Goal: Information Seeking & Learning: Learn about a topic

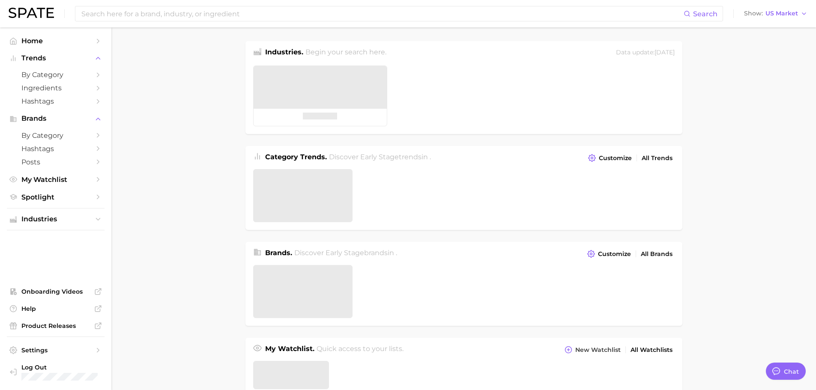
type textarea "x"
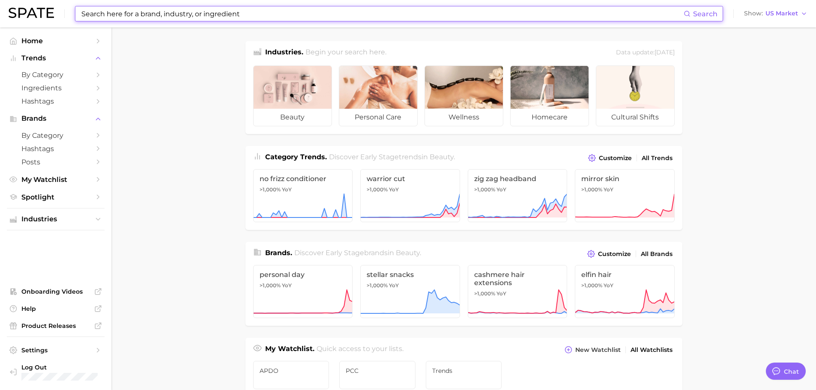
click at [282, 13] on input at bounding box center [382, 13] width 603 height 15
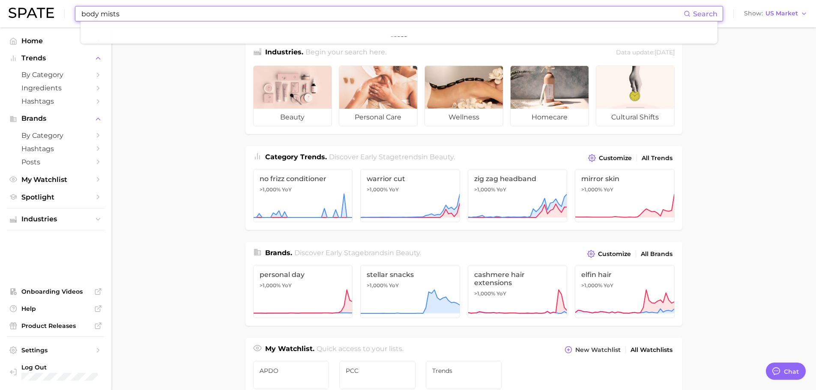
type input "body mists"
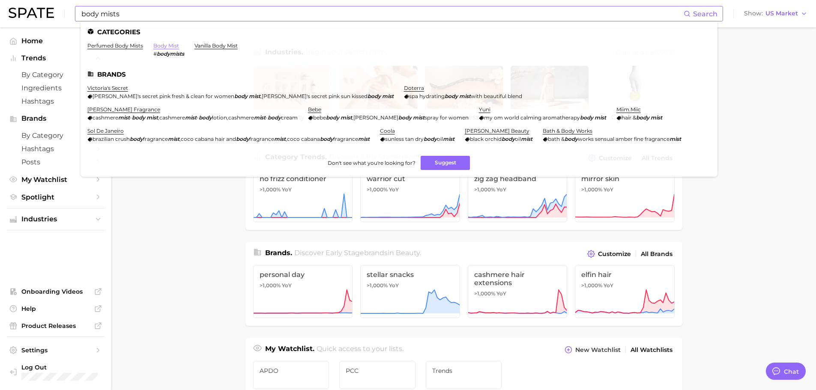
click at [171, 45] on link "body mist" at bounding box center [166, 45] width 26 height 6
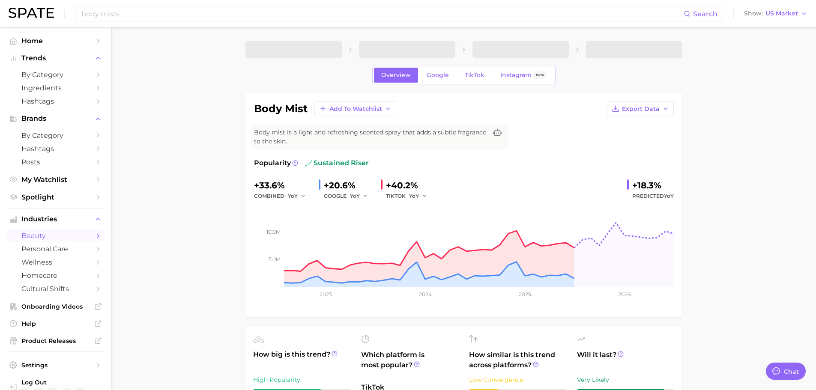
type textarea "x"
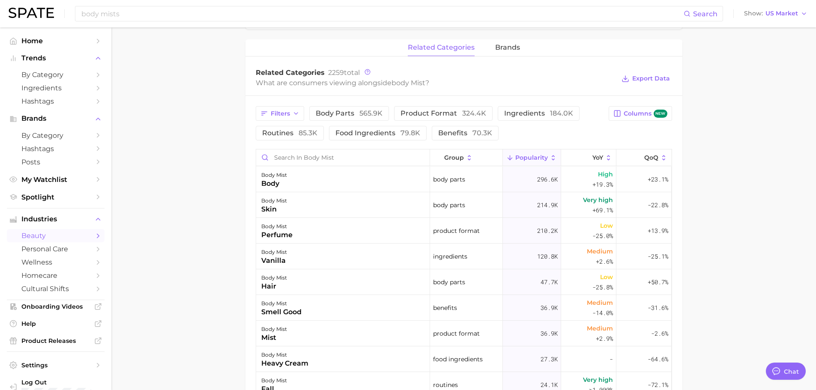
scroll to position [386, 0]
click at [505, 47] on span "brands" at bounding box center [507, 48] width 25 height 8
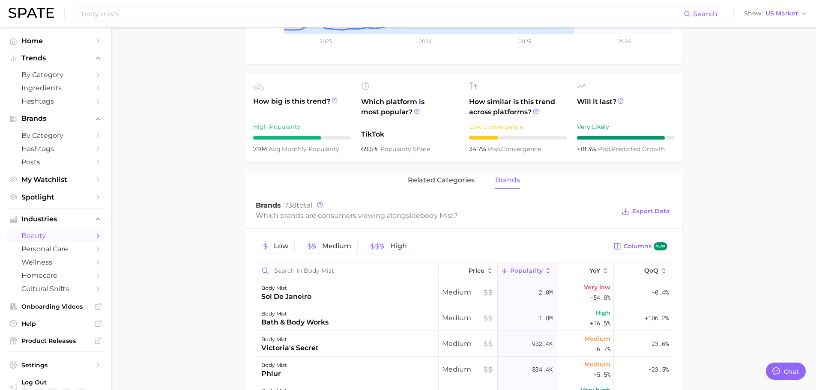
scroll to position [257, 0]
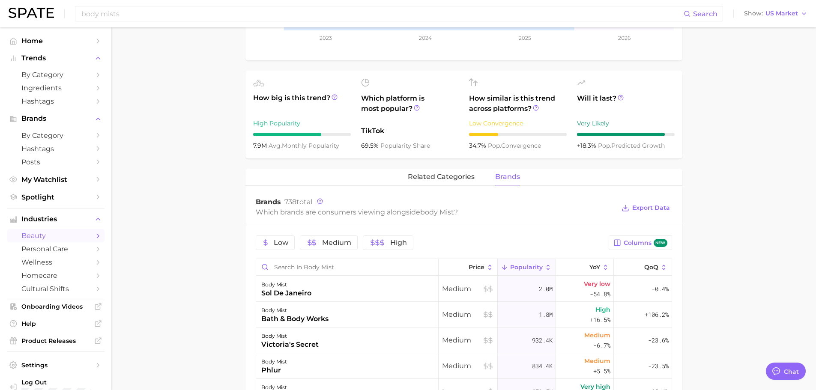
click at [509, 177] on span "brands" at bounding box center [507, 177] width 25 height 8
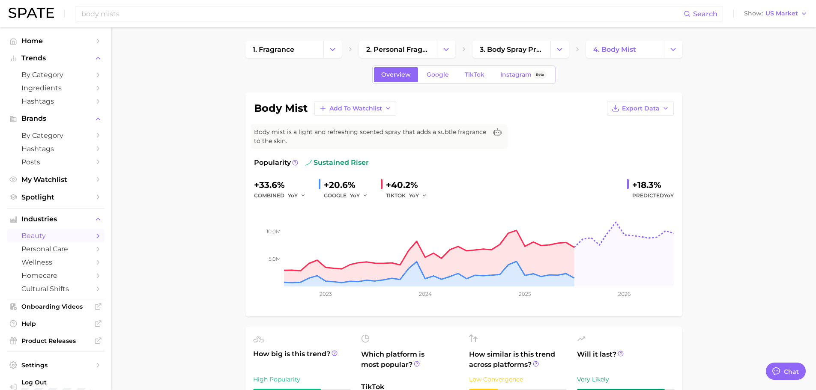
scroll to position [0, 0]
click at [33, 15] on img at bounding box center [31, 13] width 45 height 10
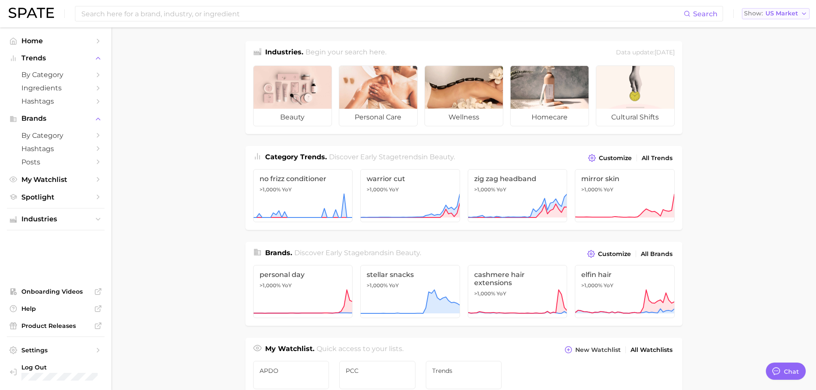
click at [785, 12] on span "US Market" at bounding box center [782, 13] width 33 height 5
click at [37, 183] on span "My Watchlist" at bounding box center [55, 180] width 69 height 8
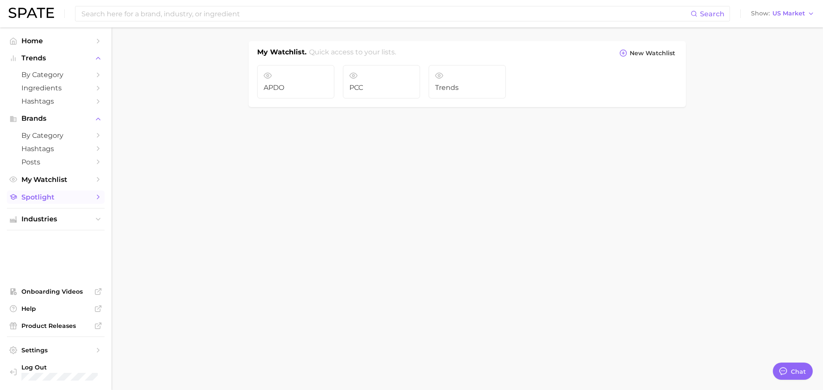
click at [36, 200] on span "Spotlight" at bounding box center [55, 197] width 69 height 8
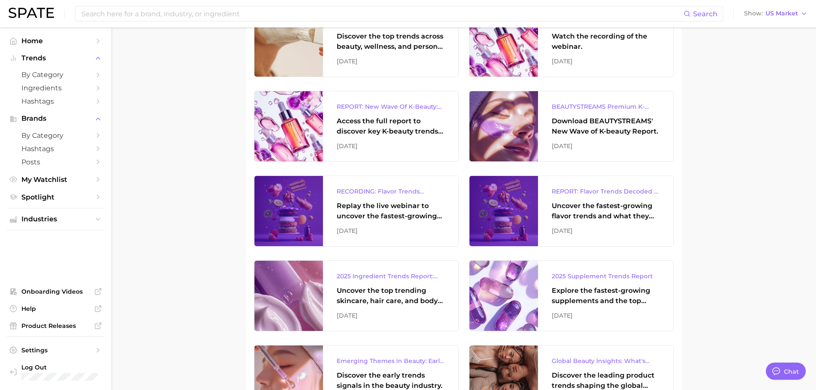
scroll to position [257, 0]
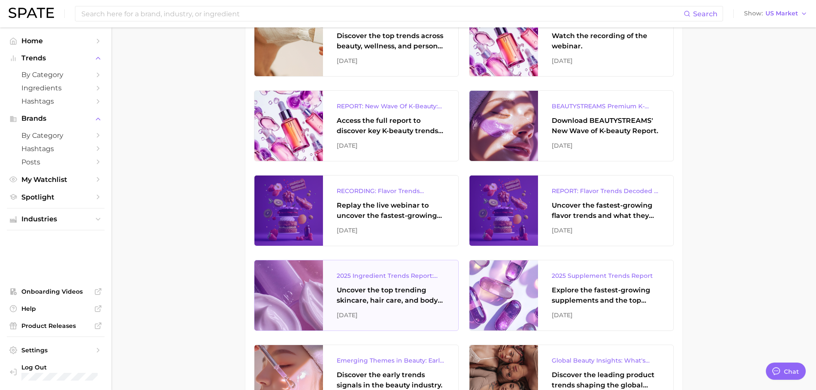
click at [359, 295] on div "Uncover the top trending skincare, hair care, and body care ingredients capturi…" at bounding box center [391, 295] width 108 height 21
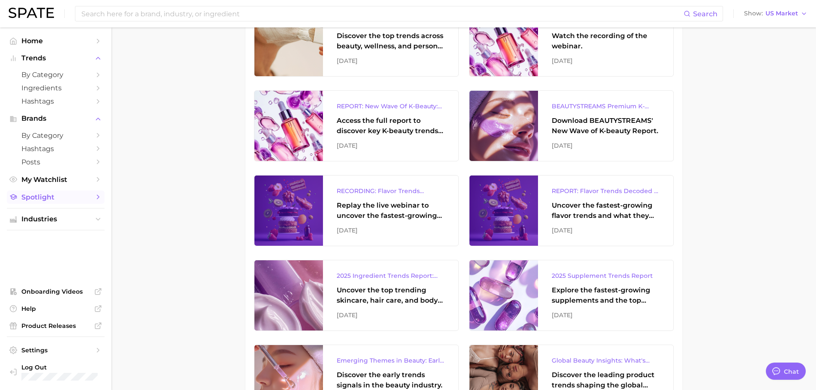
click at [99, 197] on polyline "Sidebar" at bounding box center [98, 197] width 2 height 4
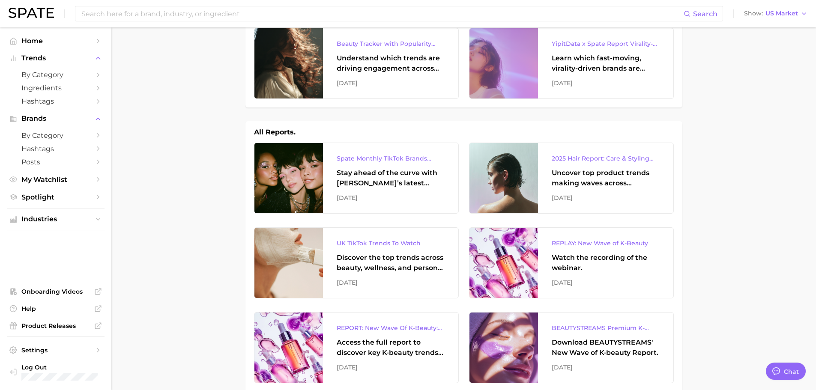
scroll to position [0, 0]
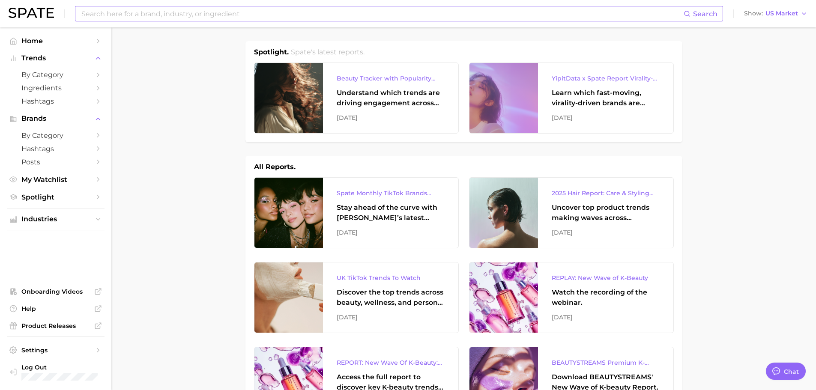
click at [710, 17] on span "Search" at bounding box center [705, 14] width 24 height 8
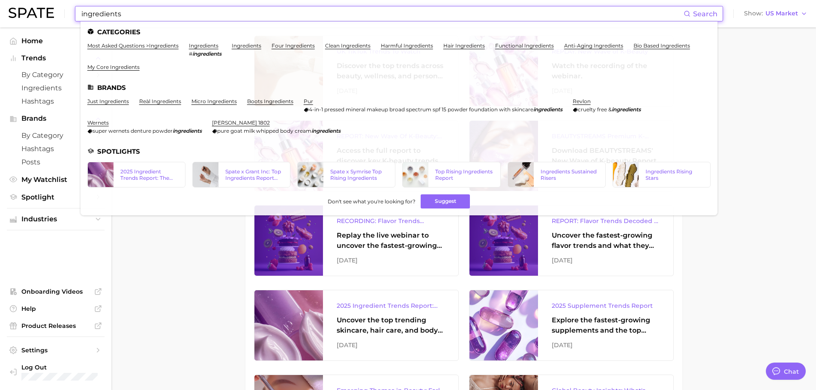
scroll to position [227, 0]
click at [81, 16] on input "ingredients" at bounding box center [382, 13] width 603 height 15
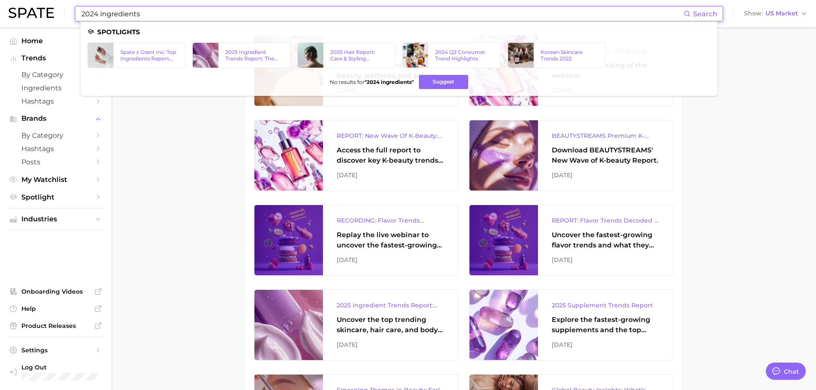
click at [200, 16] on input "2024 ingredients" at bounding box center [382, 13] width 603 height 15
drag, startPoint x: 101, startPoint y: 16, endPoint x: 186, endPoint y: 10, distance: 85.9
click at [173, 15] on input "2024 ingredients" at bounding box center [382, 13] width 603 height 15
click at [452, 85] on button "Suggest" at bounding box center [443, 82] width 49 height 14
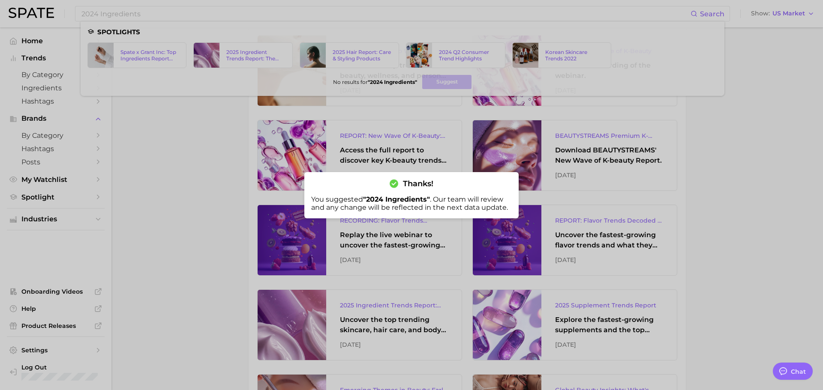
click at [771, 247] on div at bounding box center [411, 195] width 823 height 390
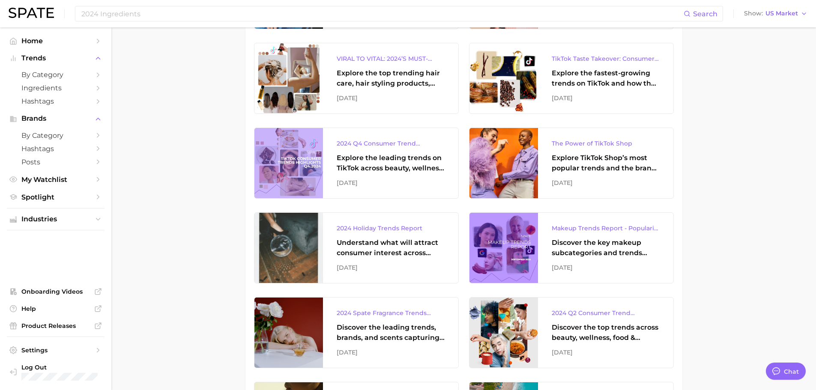
scroll to position [1129, 0]
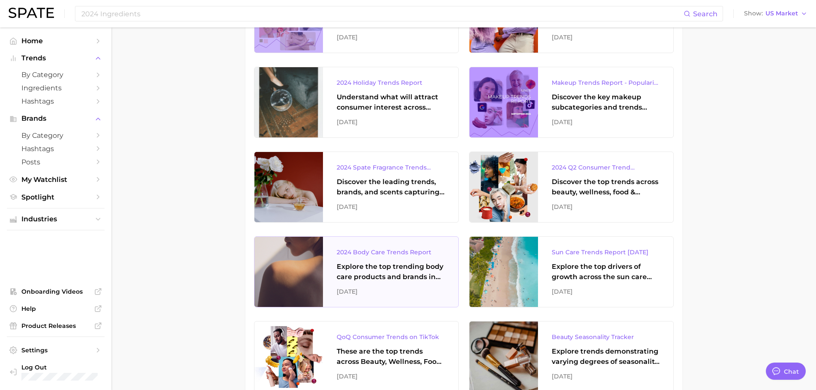
click at [375, 253] on div "2024 Body Care Trends Report" at bounding box center [391, 252] width 108 height 10
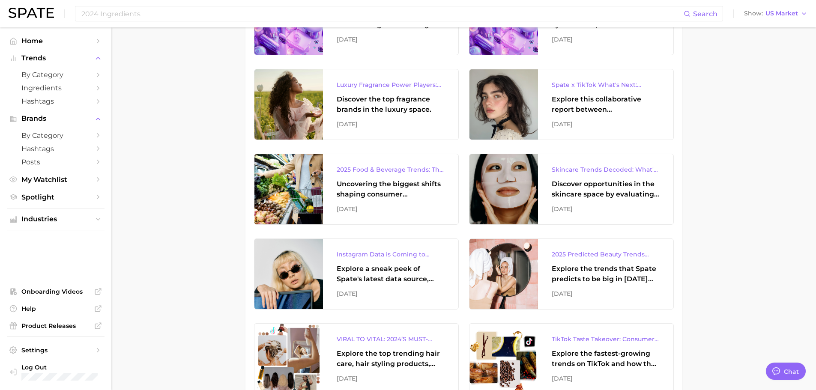
scroll to position [702, 0]
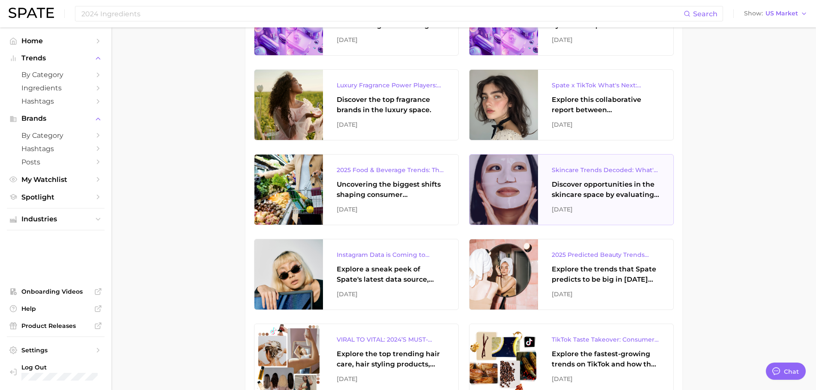
click at [621, 171] on div "Skincare Trends Decoded: What's Popular According to Google Search & TikTok" at bounding box center [606, 170] width 108 height 10
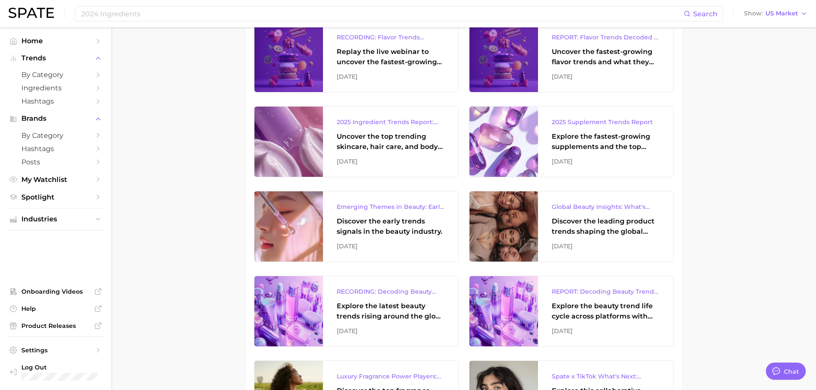
scroll to position [0, 0]
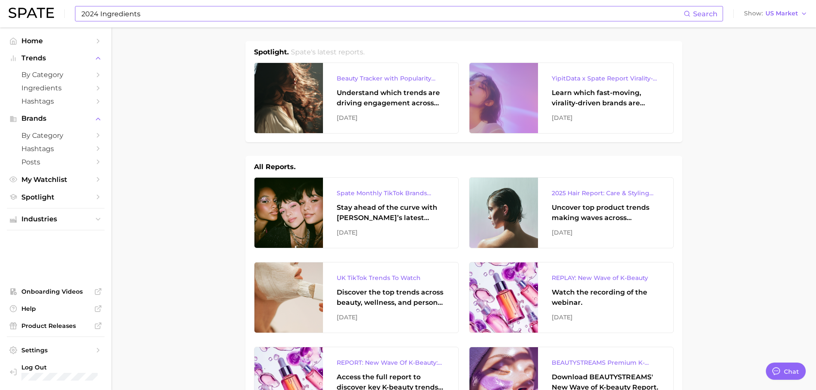
click at [161, 15] on input "2024 Ingredients" at bounding box center [382, 13] width 603 height 15
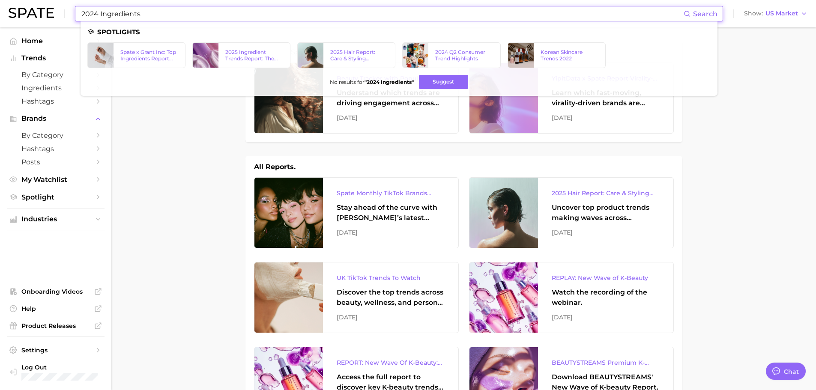
click at [99, 15] on input "2024 Ingredients" at bounding box center [382, 13] width 603 height 15
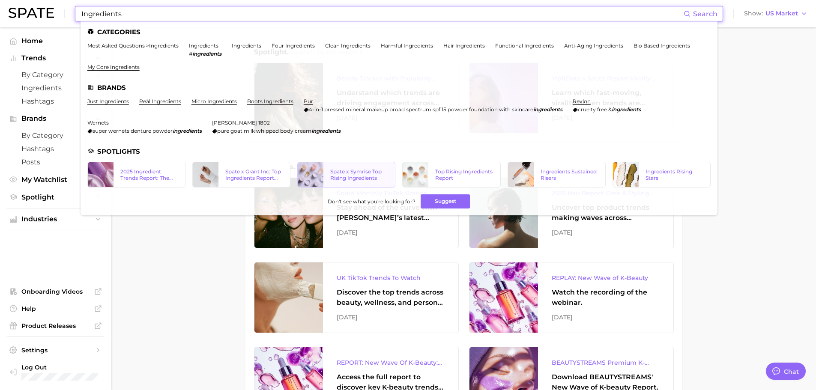
type input "Ingredients"
click at [340, 174] on div "Spate x Symrise Top Rising Ingredients" at bounding box center [359, 174] width 58 height 13
click at [248, 171] on div "Spate x Grant Inc: Top Ingredients Report (April 2024)" at bounding box center [254, 174] width 58 height 13
click at [140, 177] on div "2025 Ingredient Trends Report: The Ingredients Defining Beauty in 2025" at bounding box center [149, 174] width 58 height 13
